Goal: Use online tool/utility: Utilize a website feature to perform a specific function

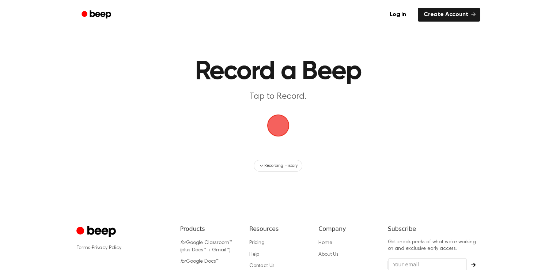
click at [273, 129] on span "button" at bounding box center [278, 125] width 22 height 22
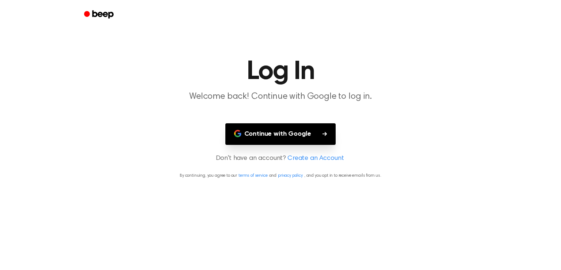
click at [308, 140] on button "Continue with Google" at bounding box center [280, 134] width 111 height 22
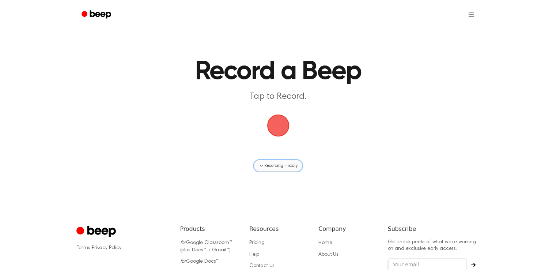
click at [261, 166] on icon "button" at bounding box center [261, 166] width 6 height 6
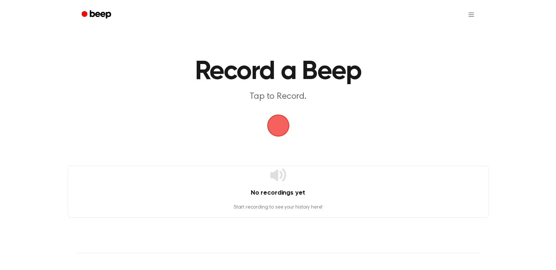
click at [289, 116] on span "button" at bounding box center [277, 125] width 29 height 29
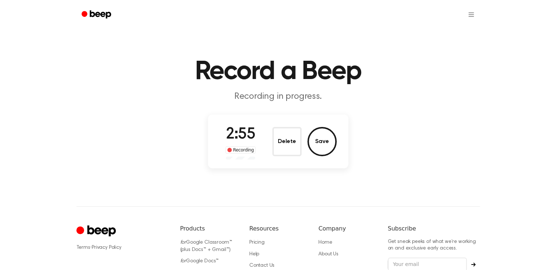
drag, startPoint x: 520, startPoint y: 148, endPoint x: 513, endPoint y: 149, distance: 7.3
click at [520, 148] on main "Record a Beep Recording in progress. 2:55 Recording Delete Save" at bounding box center [278, 85] width 556 height 171
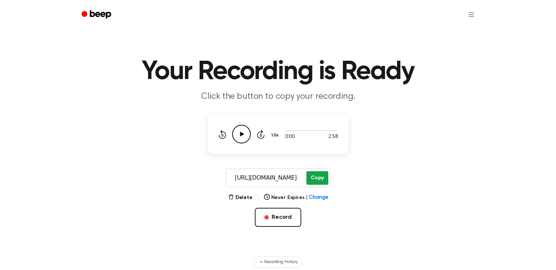
click at [320, 182] on button "Copy" at bounding box center [317, 178] width 22 height 14
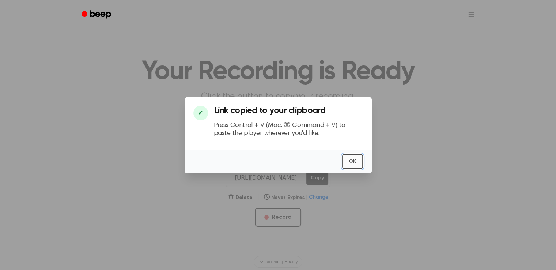
click at [354, 163] on button "OK" at bounding box center [352, 161] width 21 height 15
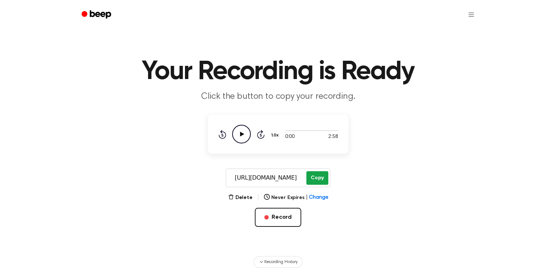
click at [318, 182] on button "Copy" at bounding box center [317, 178] width 22 height 14
click at [238, 133] on icon "Play Audio" at bounding box center [241, 134] width 19 height 19
click at [242, 134] on icon at bounding box center [241, 134] width 3 height 5
click at [286, 215] on button "Record" at bounding box center [278, 217] width 46 height 19
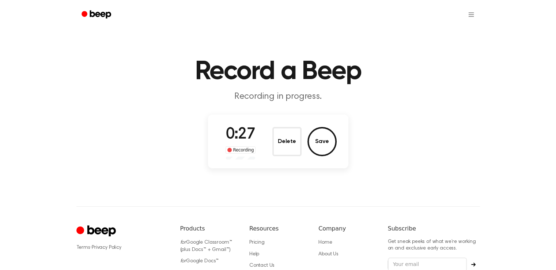
click at [317, 146] on button "Save" at bounding box center [321, 141] width 29 height 29
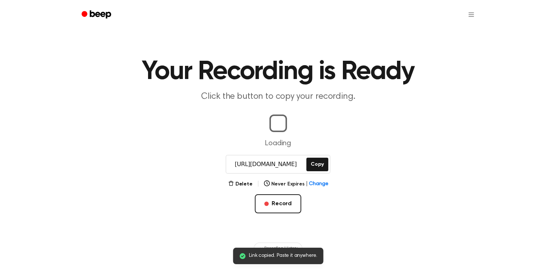
click at [402, 141] on p "Loading" at bounding box center [278, 143] width 538 height 11
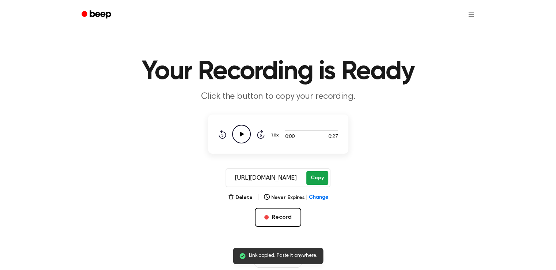
click at [316, 174] on button "Copy" at bounding box center [317, 178] width 22 height 14
click at [317, 175] on button "Copy" at bounding box center [317, 178] width 22 height 14
